Goal: Task Accomplishment & Management: Manage account settings

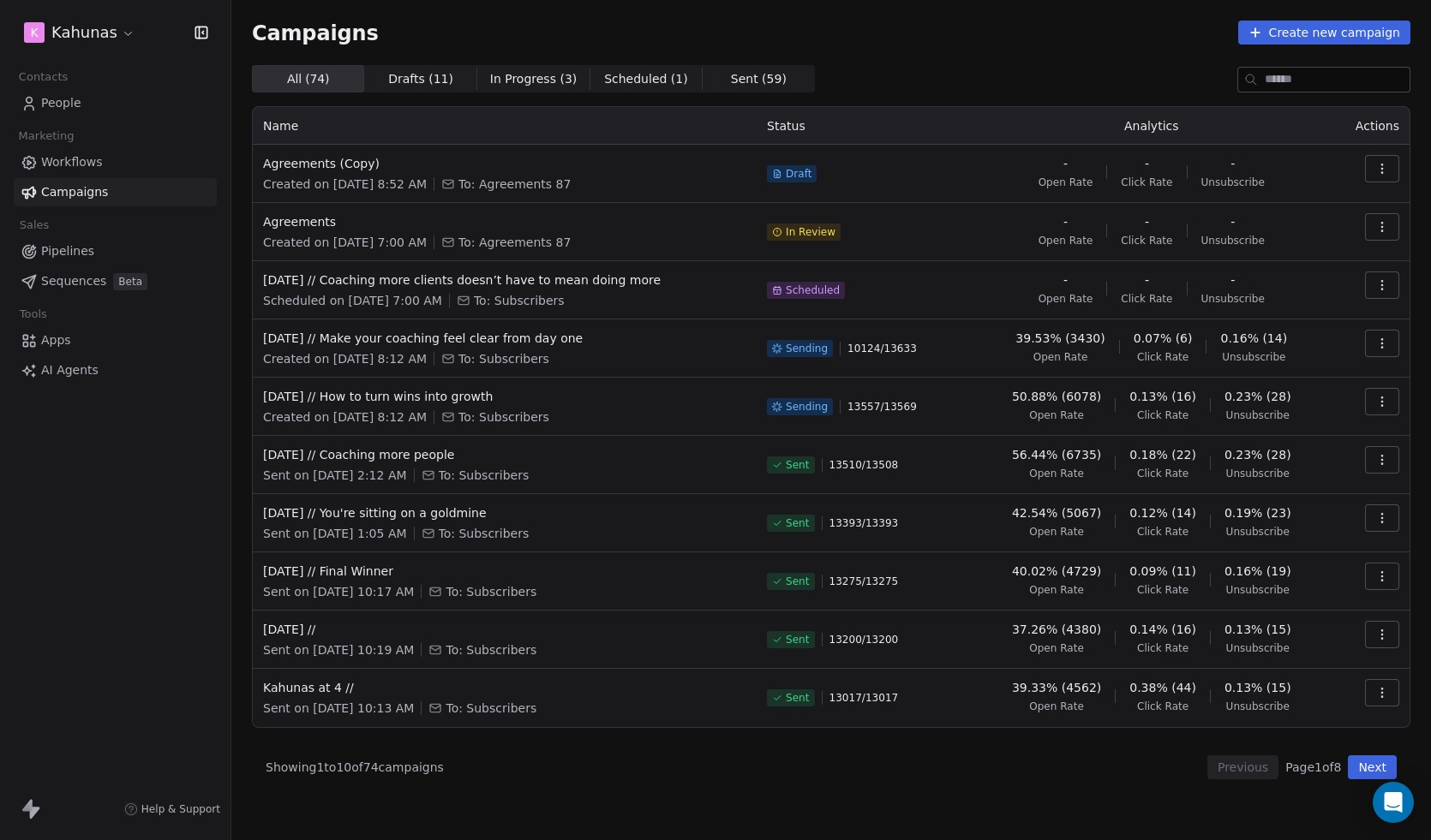
click at [1385, 282] on icon "button" at bounding box center [1381, 285] width 14 height 14
click at [1352, 440] on html "K Kahunas Contacts People Marketing Workflows Campaigns Sales Pipelines Sequenc…" at bounding box center [716, 420] width 1431 height 840
click at [1381, 395] on icon "button" at bounding box center [1381, 401] width 14 height 14
click at [1279, 554] on span "Pause" at bounding box center [1266, 550] width 40 height 20
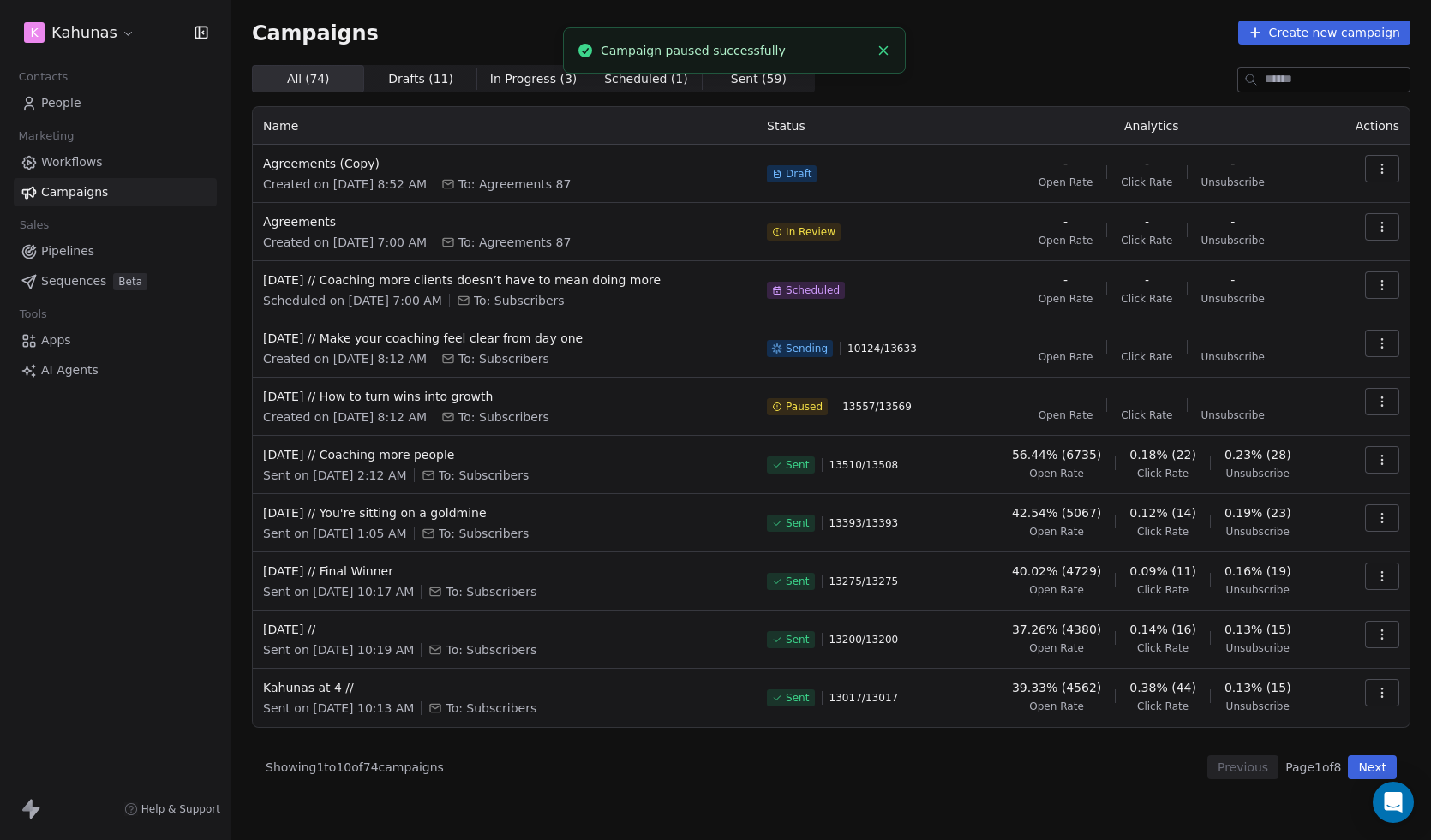
click at [1379, 347] on icon "button" at bounding box center [1381, 343] width 14 height 14
click at [1288, 494] on div "Pause" at bounding box center [1256, 491] width 78 height 28
click at [1389, 281] on button "button" at bounding box center [1381, 286] width 34 height 28
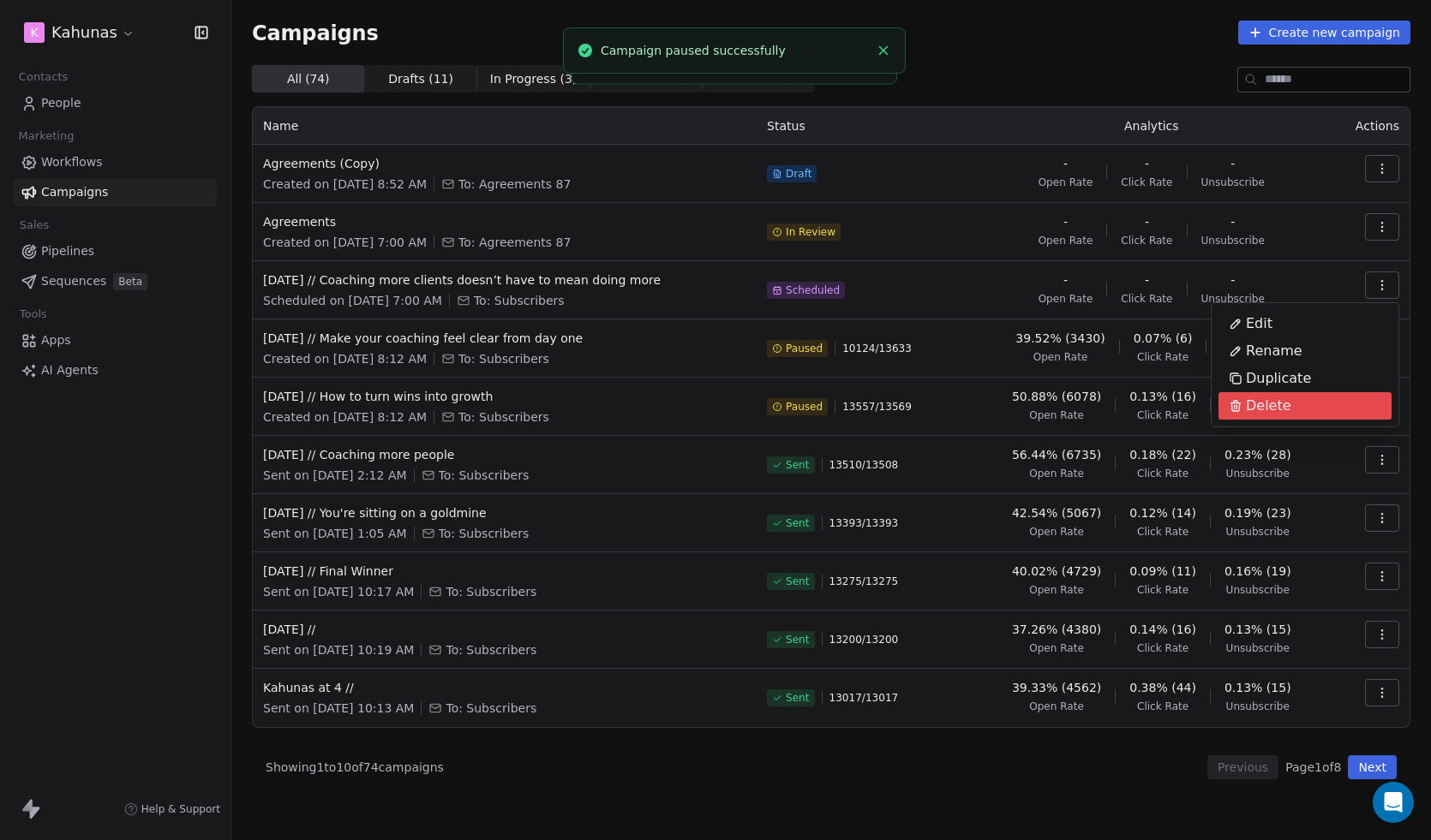
click at [1282, 408] on span "Delete" at bounding box center [1268, 406] width 45 height 20
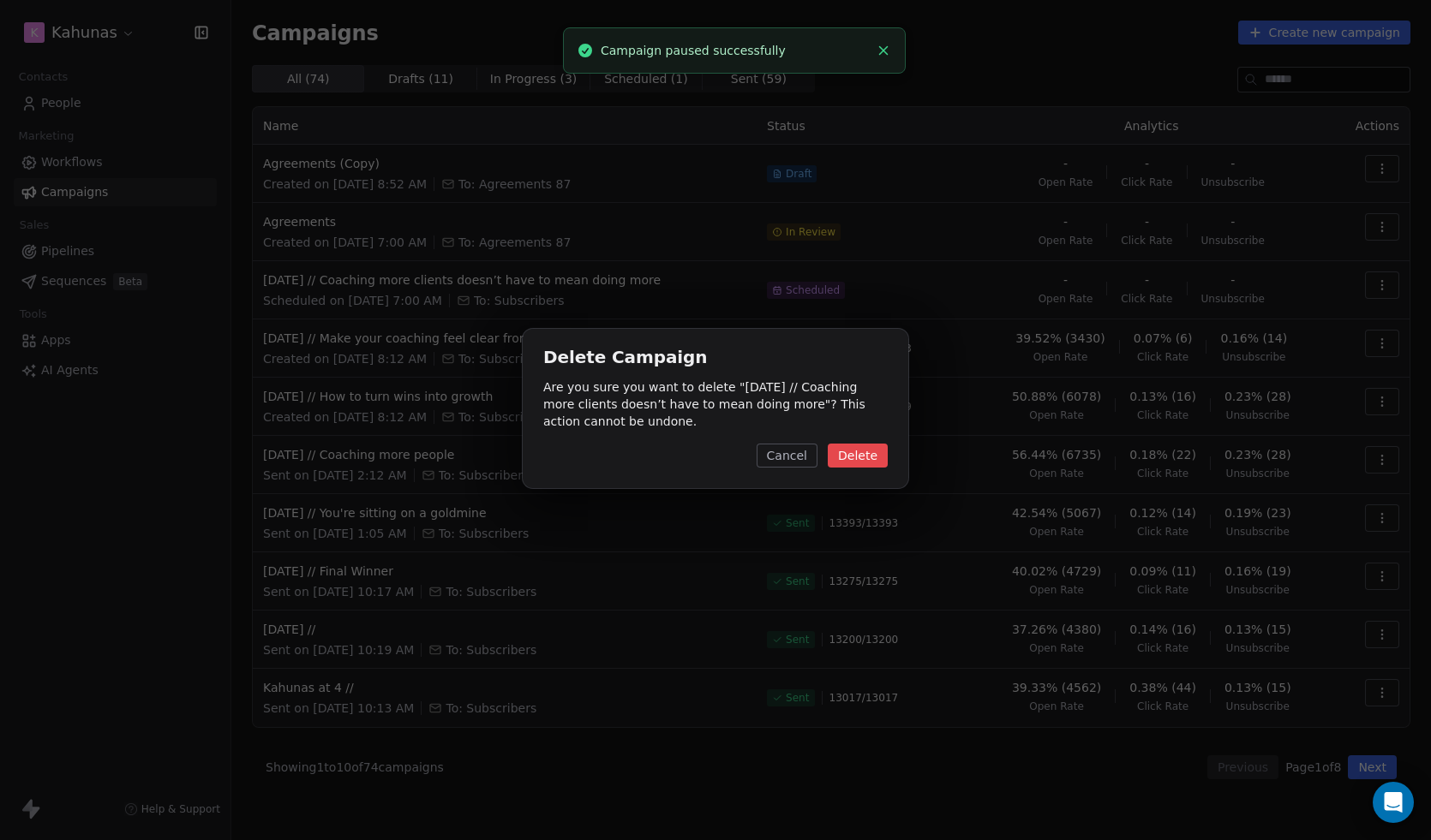
click at [783, 449] on button "Cancel" at bounding box center [787, 455] width 61 height 24
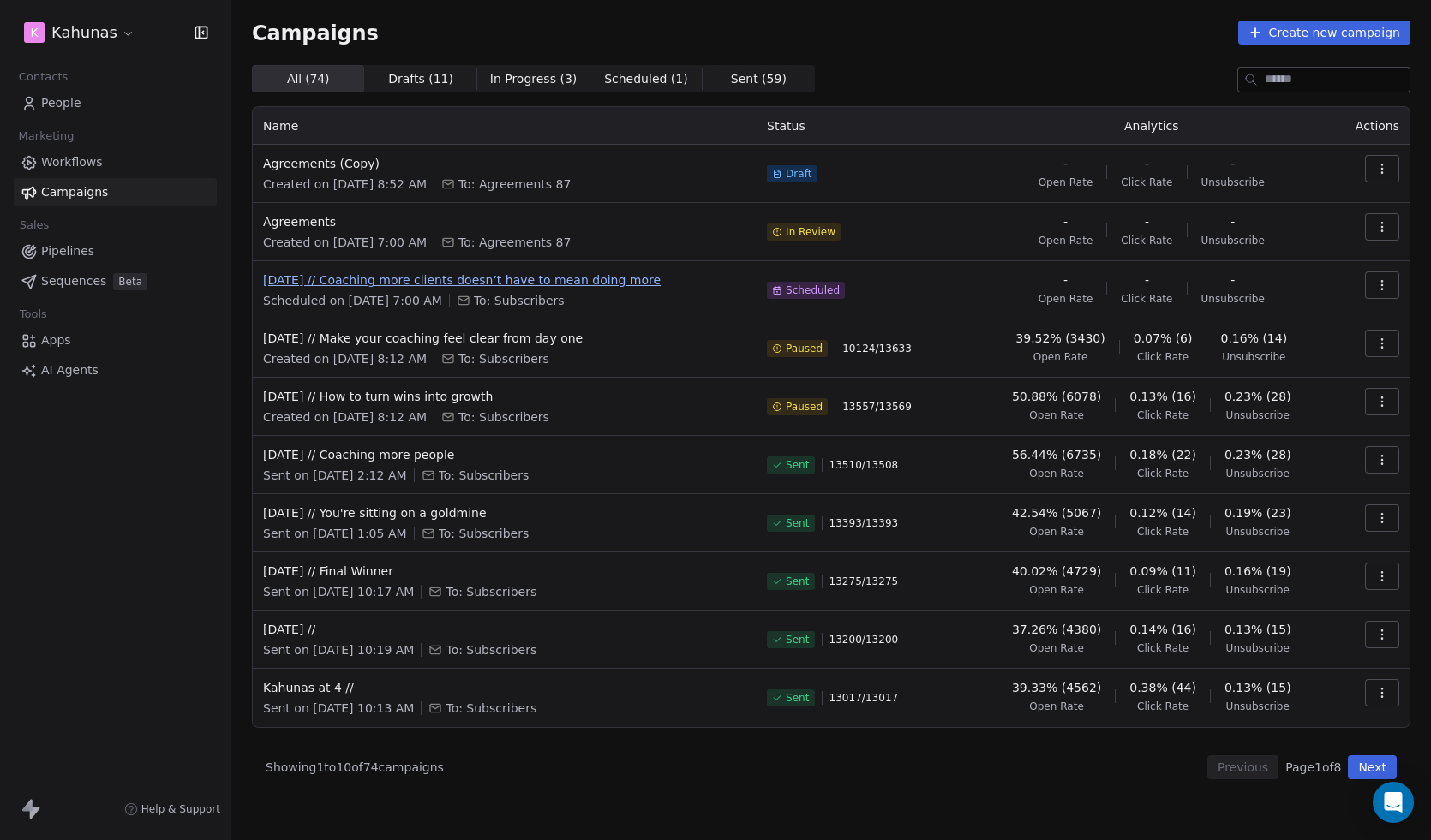
click at [525, 278] on span "Aug 31 // Coaching more clients doesn’t have to mean doing more" at bounding box center [504, 280] width 483 height 17
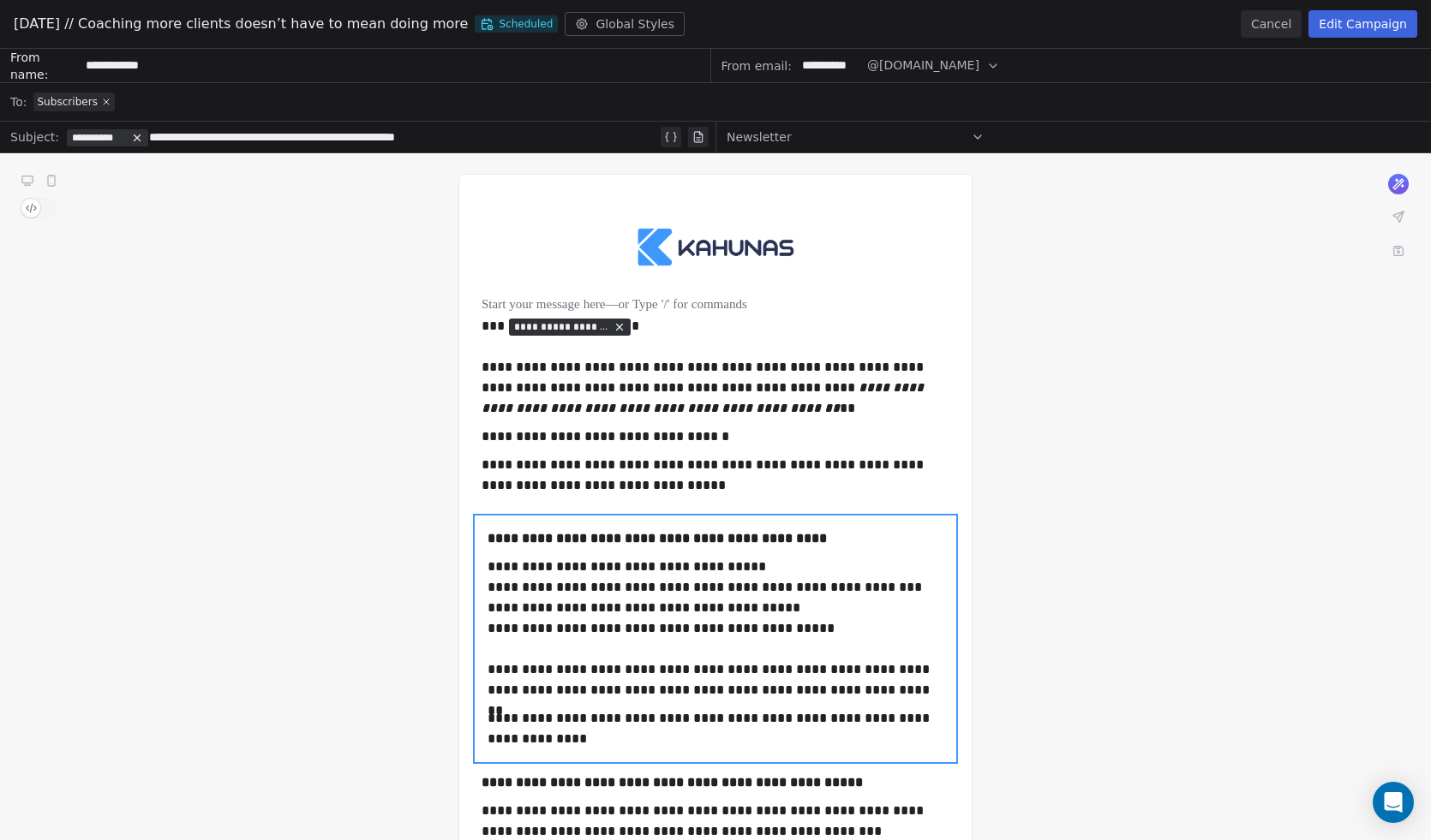
click at [1369, 32] on button "Edit Campaign" at bounding box center [1362, 24] width 108 height 28
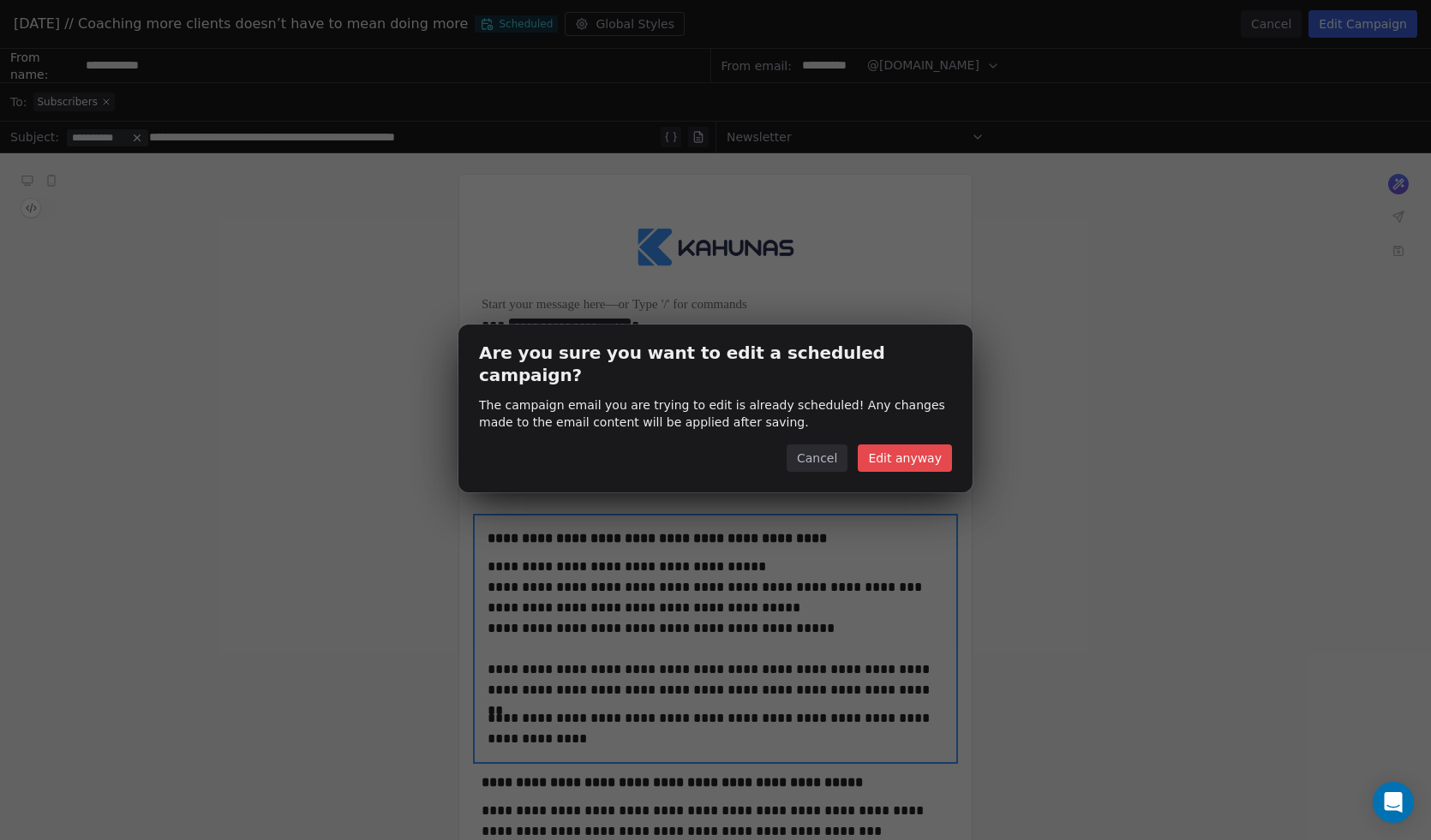
click at [910, 447] on button "Edit anyway" at bounding box center [905, 458] width 95 height 28
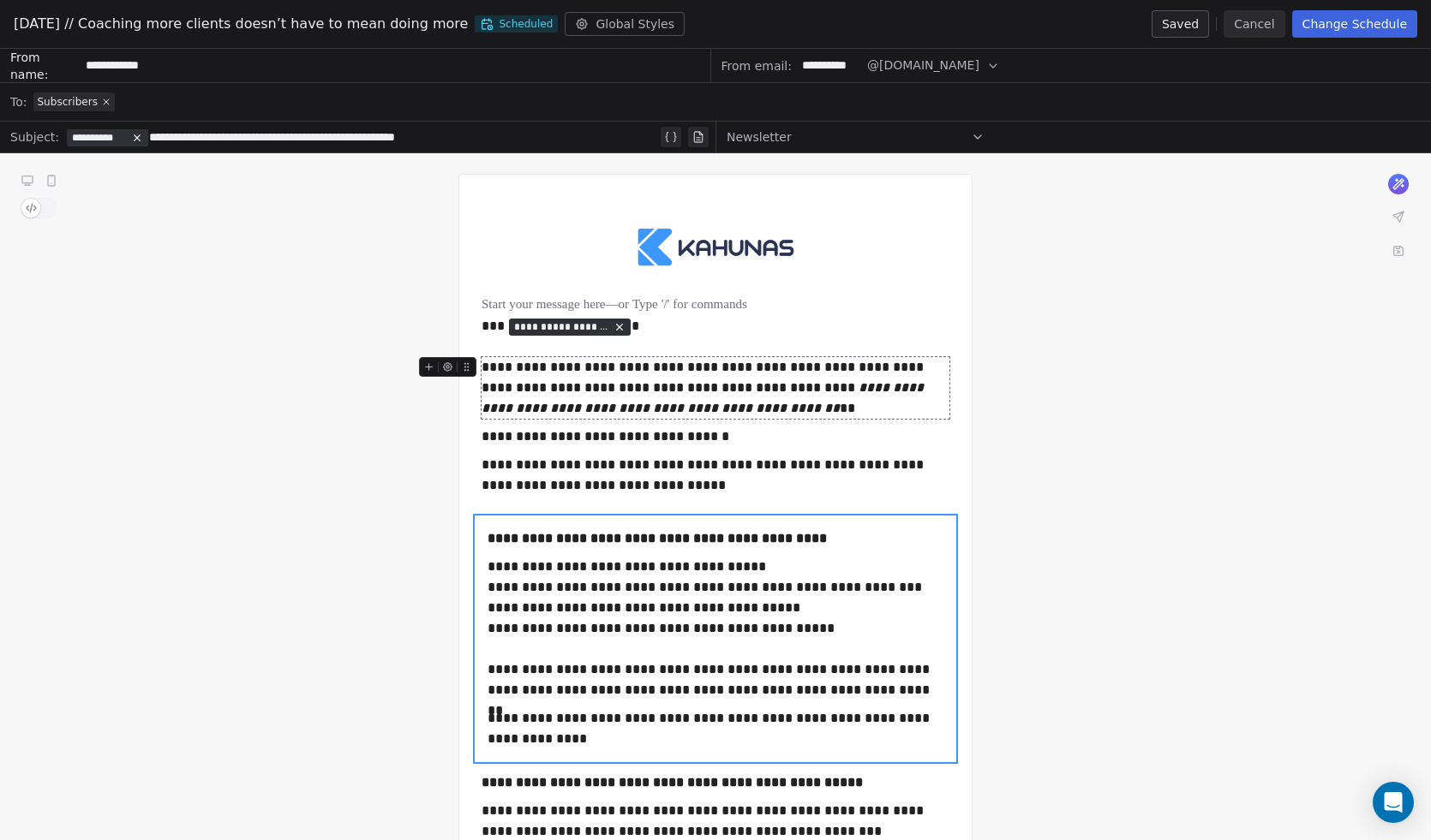
click at [1307, 27] on button "Change Schedule" at bounding box center [1354, 24] width 125 height 28
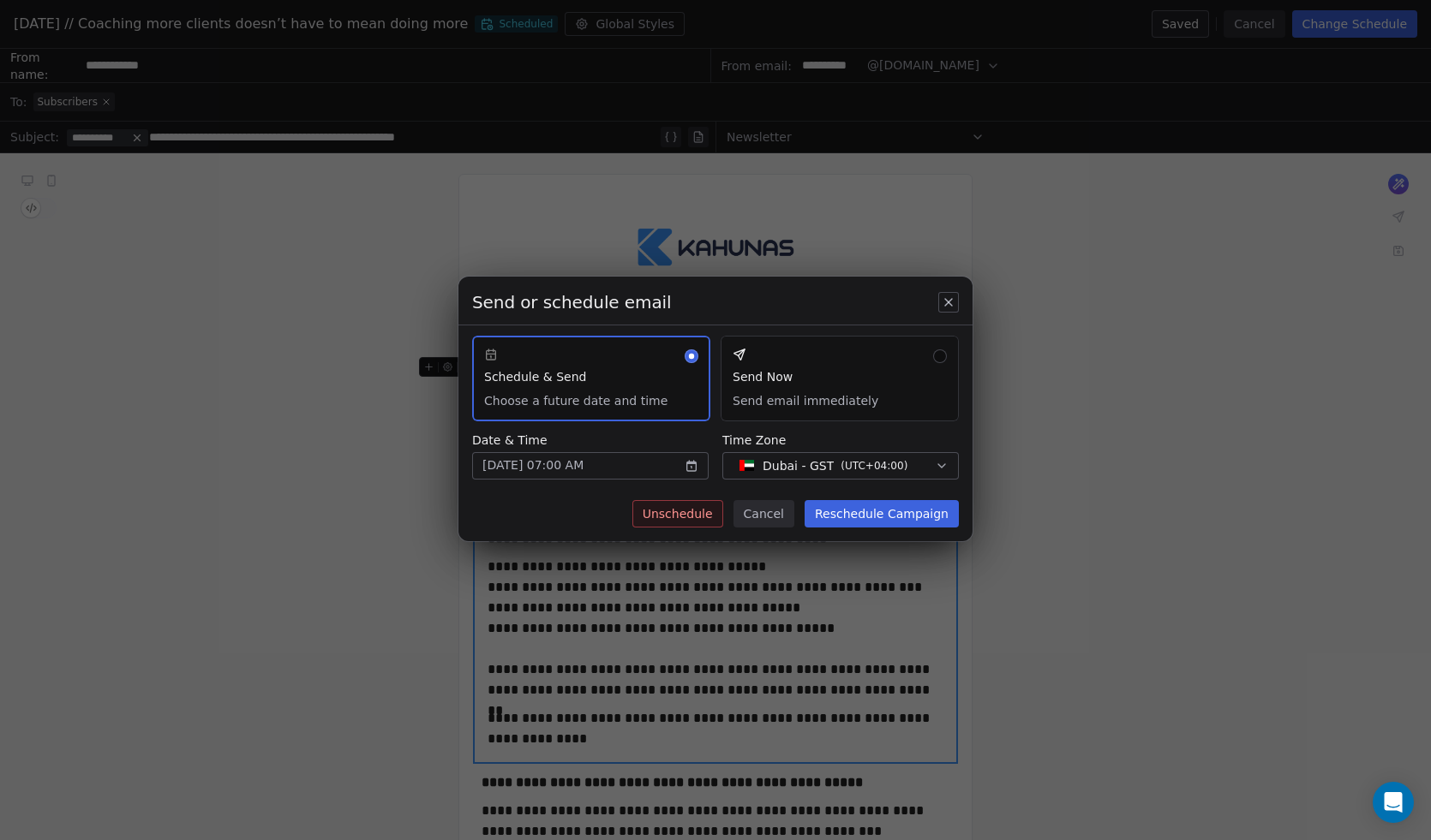
click at [680, 512] on button "Unschedule" at bounding box center [677, 514] width 91 height 28
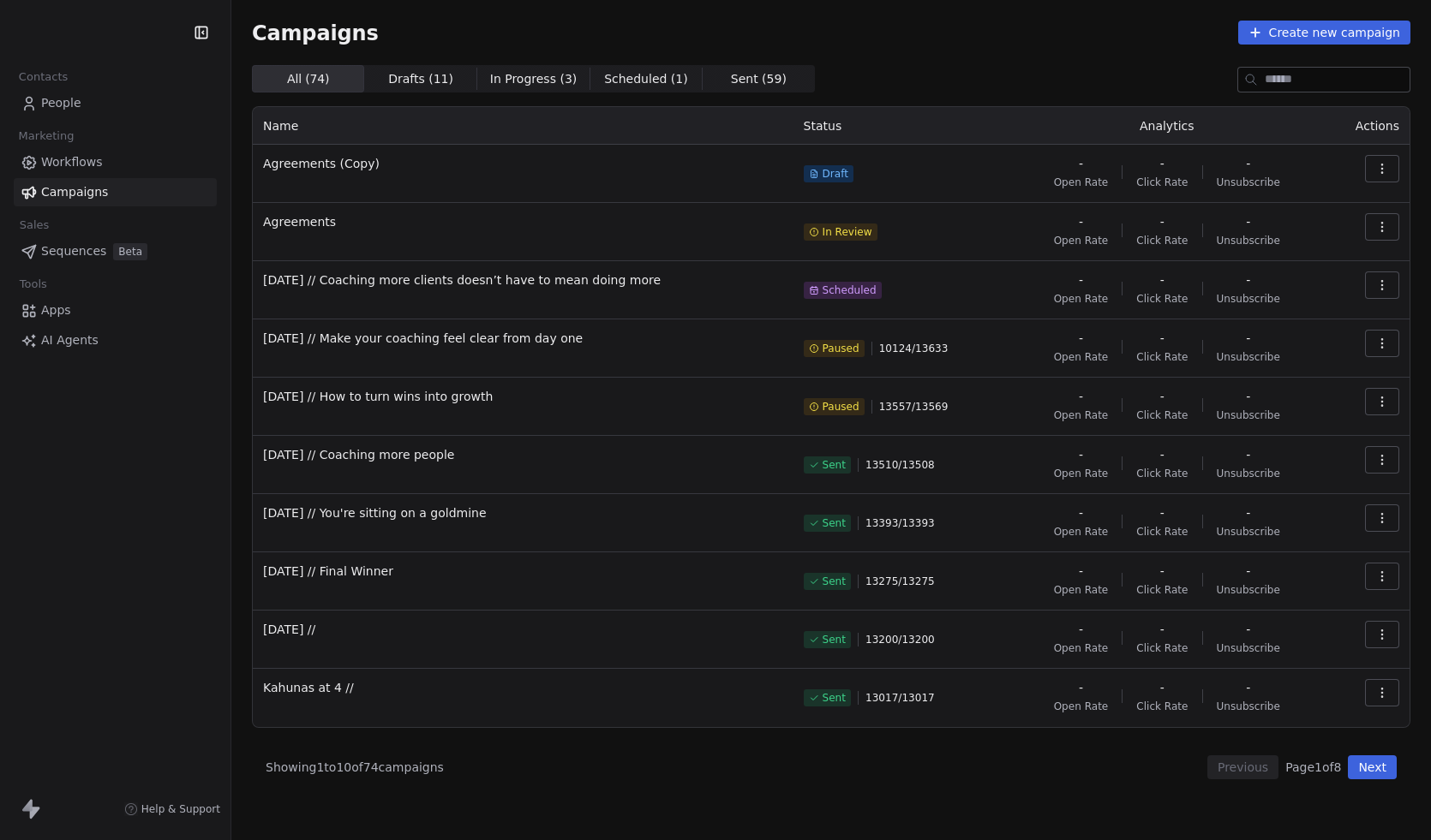
click at [1380, 287] on icon "button" at bounding box center [1381, 285] width 14 height 14
click at [1266, 319] on span "Edit" at bounding box center [1258, 323] width 27 height 20
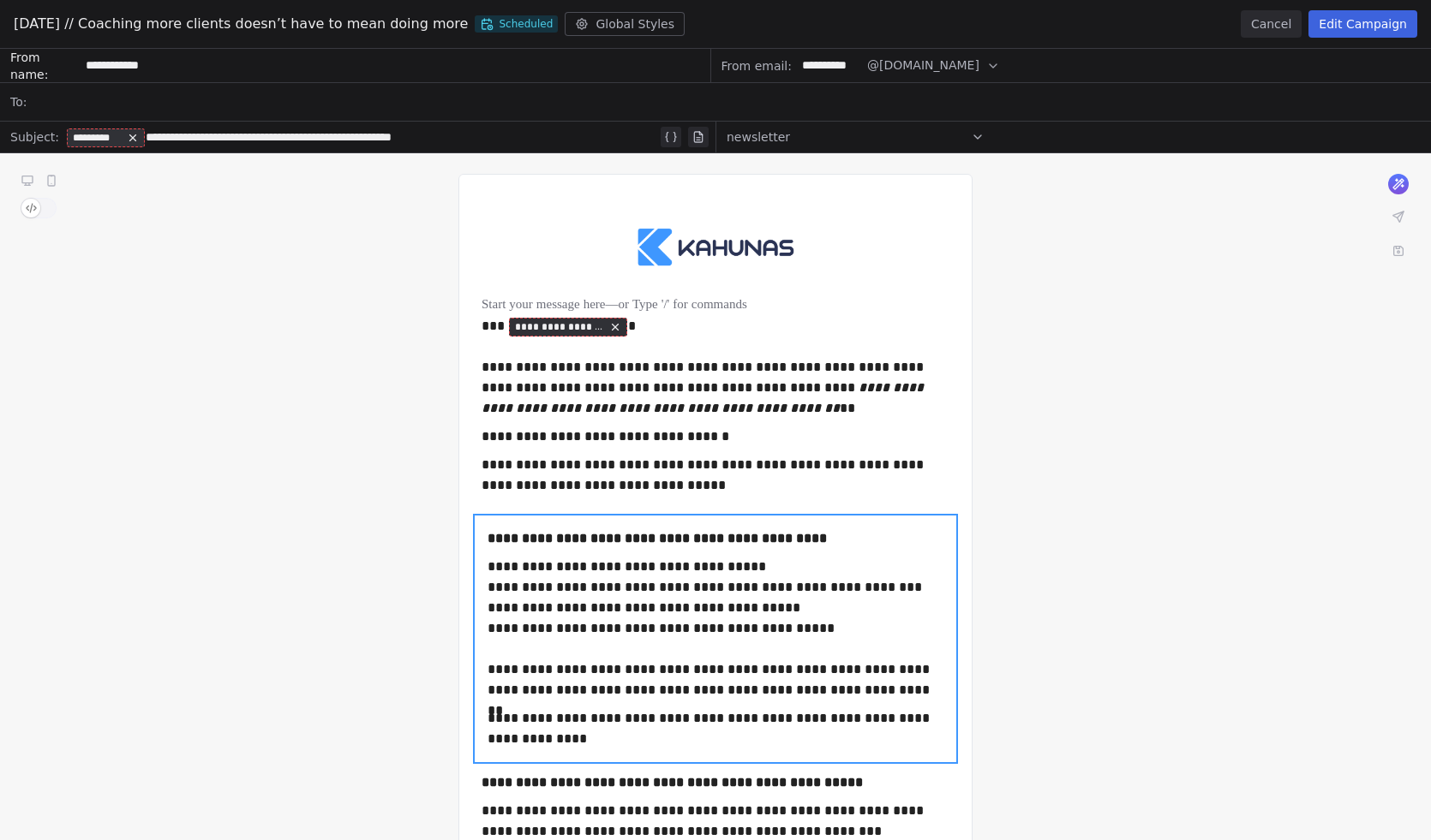
click at [1330, 17] on button "Edit Campaign" at bounding box center [1362, 24] width 108 height 28
